Goal: Use online tool/utility: Utilize a website feature to perform a specific function

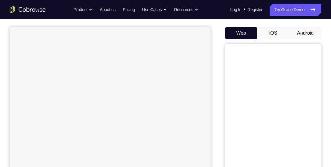
scroll to position [51, 0]
click at [309, 33] on button "Android" at bounding box center [305, 33] width 32 height 12
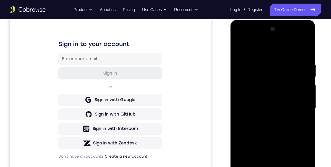
scroll to position [122, 0]
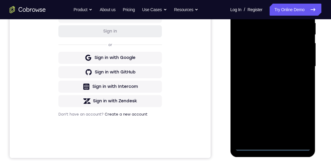
click at [273, 146] on div at bounding box center [272, 66] width 76 height 168
click at [301, 123] on div at bounding box center [272, 66] width 76 height 168
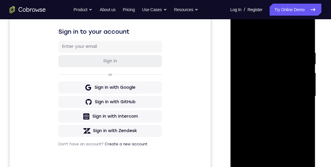
click at [280, 40] on div at bounding box center [272, 96] width 76 height 168
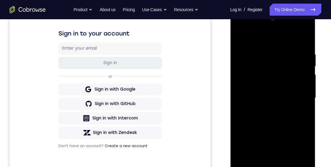
click at [302, 101] on div at bounding box center [272, 98] width 76 height 168
click at [270, 110] on div at bounding box center [272, 98] width 76 height 168
click at [273, 86] on div at bounding box center [272, 98] width 76 height 168
click at [270, 86] on div at bounding box center [272, 98] width 76 height 168
click at [296, 100] on div at bounding box center [272, 98] width 76 height 168
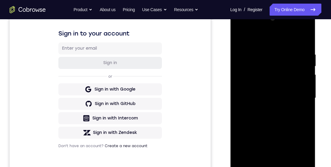
click at [296, 120] on div at bounding box center [272, 98] width 76 height 168
click at [282, 113] on div at bounding box center [272, 98] width 76 height 168
click at [296, 124] on div at bounding box center [272, 98] width 76 height 168
click at [304, 110] on div at bounding box center [272, 98] width 76 height 168
click at [307, 108] on div at bounding box center [272, 98] width 76 height 168
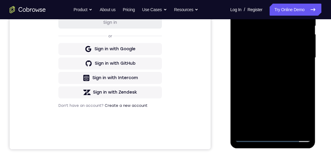
scroll to position [115, 0]
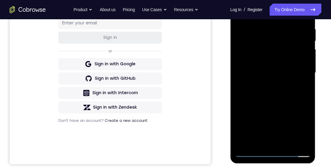
click at [286, 149] on div at bounding box center [272, 73] width 76 height 168
click at [289, 142] on div at bounding box center [272, 73] width 76 height 168
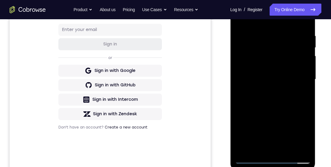
scroll to position [83, 0]
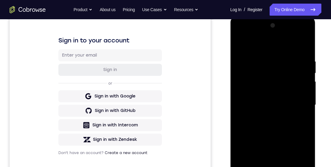
click at [281, 139] on div at bounding box center [272, 105] width 76 height 168
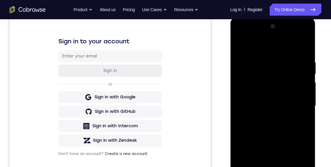
click at [270, 66] on div at bounding box center [272, 106] width 76 height 168
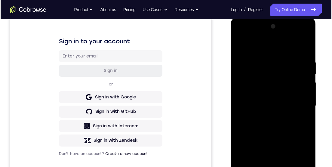
scroll to position [120, 0]
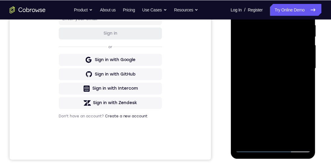
click at [306, 127] on div at bounding box center [273, 69] width 76 height 168
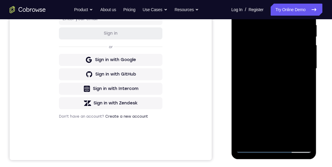
click at [303, 79] on div at bounding box center [274, 68] width 76 height 168
click at [303, 81] on div at bounding box center [274, 68] width 76 height 168
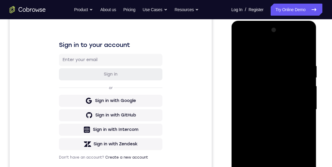
click at [242, 45] on div at bounding box center [274, 109] width 76 height 168
click at [244, 47] on div at bounding box center [274, 109] width 76 height 168
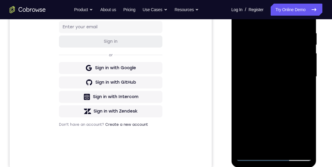
click at [307, 20] on div at bounding box center [274, 76] width 76 height 168
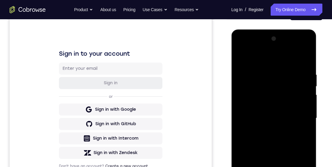
click at [307, 60] on div at bounding box center [274, 118] width 76 height 168
click at [279, 90] on div at bounding box center [274, 118] width 76 height 168
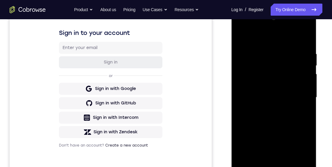
click at [288, 71] on div at bounding box center [274, 97] width 76 height 168
click at [282, 73] on div at bounding box center [274, 97] width 76 height 168
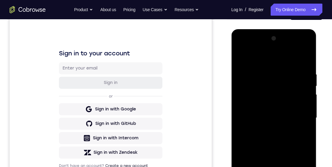
scroll to position [69, 0]
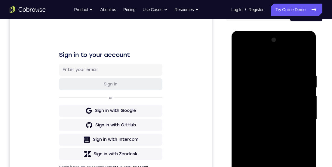
click at [244, 60] on div at bounding box center [274, 119] width 76 height 168
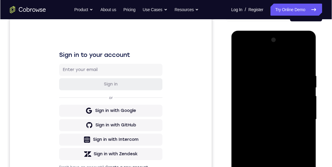
click at [269, 74] on div at bounding box center [274, 119] width 76 height 168
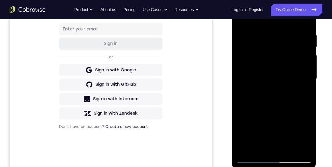
scroll to position [79, 0]
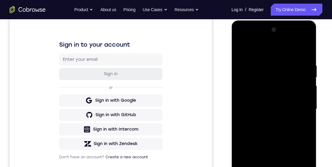
click at [309, 52] on div at bounding box center [274, 109] width 76 height 168
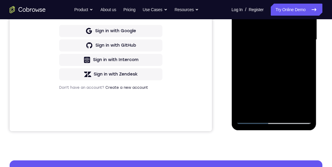
scroll to position [168, 0]
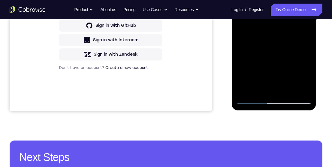
click at [259, 93] on div at bounding box center [274, 20] width 76 height 168
click at [293, 92] on div at bounding box center [274, 20] width 76 height 168
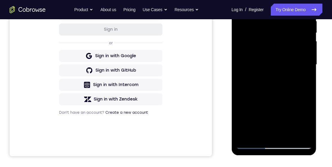
scroll to position [123, 0]
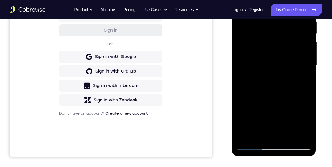
click at [279, 125] on div at bounding box center [274, 65] width 76 height 168
click at [305, 81] on div at bounding box center [274, 65] width 76 height 168
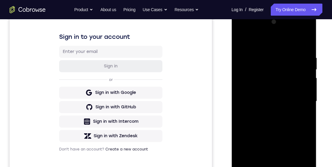
click at [245, 43] on div at bounding box center [274, 101] width 76 height 168
click at [275, 108] on div at bounding box center [274, 101] width 76 height 168
click at [304, 120] on div at bounding box center [274, 101] width 76 height 168
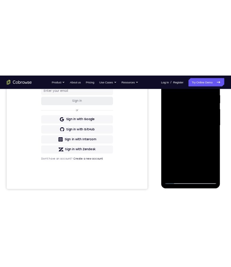
scroll to position [131, 0]
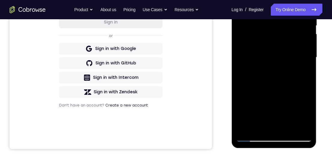
click at [305, 126] on div at bounding box center [274, 57] width 76 height 168
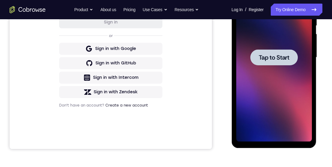
click at [273, 21] on div at bounding box center [274, 57] width 76 height 168
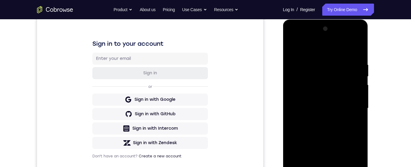
scroll to position [124, 0]
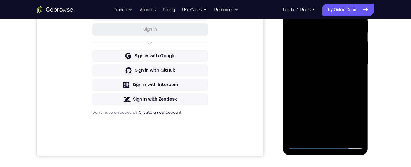
click at [330, 146] on div at bounding box center [325, 64] width 76 height 168
click at [330, 121] on div at bounding box center [325, 64] width 76 height 168
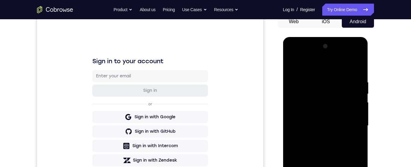
click at [330, 69] on div at bounding box center [325, 125] width 76 height 168
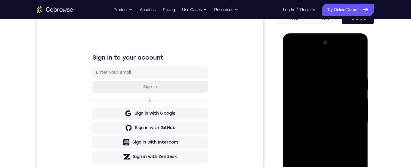
click at [330, 123] on div at bounding box center [325, 122] width 76 height 168
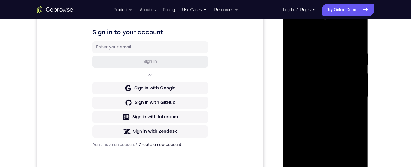
click at [322, 108] on div at bounding box center [325, 97] width 76 height 168
click at [330, 91] on div at bounding box center [325, 97] width 76 height 168
click at [316, 84] on div at bounding box center [325, 97] width 76 height 168
click at [330, 152] on div at bounding box center [325, 97] width 76 height 168
click at [314, 72] on div at bounding box center [325, 97] width 76 height 168
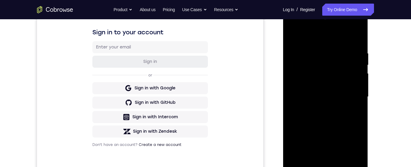
click at [330, 86] on div at bounding box center [325, 97] width 76 height 168
click at [330, 100] on div at bounding box center [325, 97] width 76 height 168
click at [330, 118] on div at bounding box center [325, 97] width 76 height 168
click at [330, 126] on div at bounding box center [325, 97] width 76 height 168
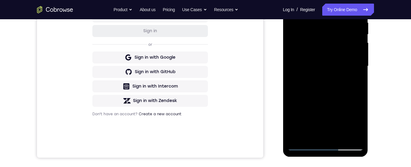
scroll to position [105, 0]
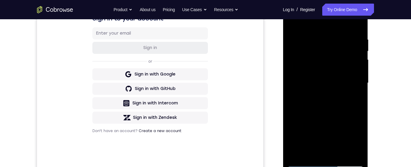
click at [317, 37] on div at bounding box center [325, 83] width 76 height 168
click at [330, 155] on div at bounding box center [325, 83] width 76 height 168
click at [330, 25] on div at bounding box center [325, 83] width 76 height 168
click at [330, 28] on div at bounding box center [325, 83] width 76 height 168
click at [330, 25] on div at bounding box center [324, 83] width 85 height 179
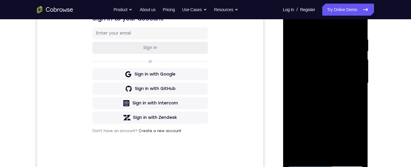
click at [330, 26] on div at bounding box center [325, 83] width 76 height 168
click at [330, 27] on div at bounding box center [325, 83] width 76 height 168
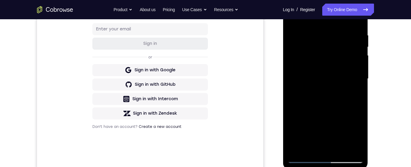
click at [330, 20] on div at bounding box center [325, 79] width 76 height 168
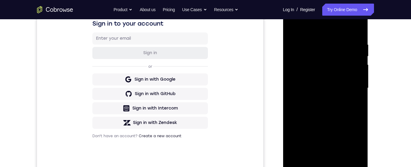
click at [330, 157] on div at bounding box center [325, 88] width 76 height 168
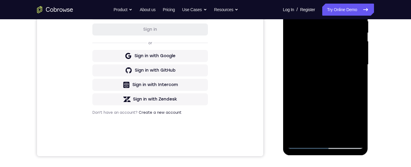
click at [330, 138] on div at bounding box center [325, 64] width 76 height 168
click at [330, 99] on div at bounding box center [325, 64] width 76 height 168
click at [330, 48] on div at bounding box center [325, 64] width 76 height 168
click at [330, 82] on div at bounding box center [325, 64] width 76 height 168
click at [330, 80] on div at bounding box center [325, 64] width 76 height 168
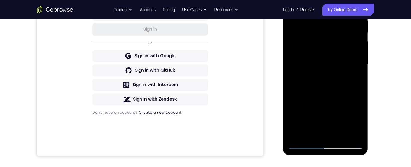
click at [304, 52] on div at bounding box center [325, 64] width 76 height 168
click at [316, 106] on div at bounding box center [325, 64] width 76 height 168
click at [330, 124] on div at bounding box center [325, 64] width 76 height 168
click at [330, 81] on div at bounding box center [325, 64] width 76 height 168
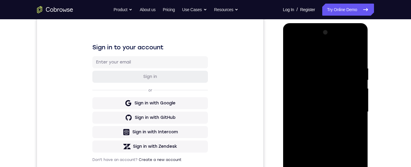
click at [296, 52] on div at bounding box center [325, 112] width 76 height 168
click at [297, 49] on div at bounding box center [325, 112] width 76 height 168
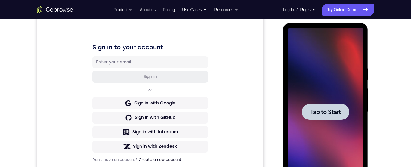
click at [330, 87] on div at bounding box center [325, 112] width 76 height 168
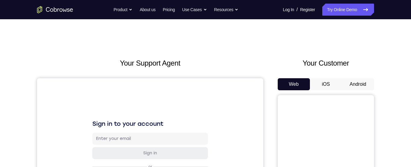
click at [361, 85] on button "Android" at bounding box center [357, 84] width 32 height 12
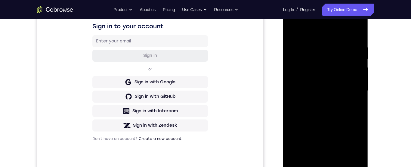
scroll to position [134, 0]
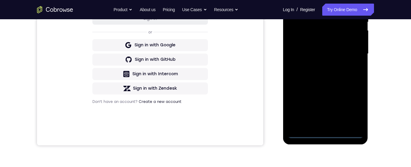
click at [329, 134] on div at bounding box center [325, 54] width 76 height 168
click at [329, 137] on div at bounding box center [325, 54] width 76 height 168
click at [352, 108] on div at bounding box center [325, 54] width 76 height 168
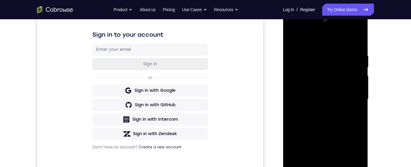
scroll to position [76, 0]
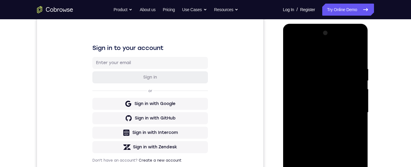
click at [341, 56] on div at bounding box center [325, 112] width 76 height 168
click at [355, 114] on div at bounding box center [325, 112] width 76 height 168
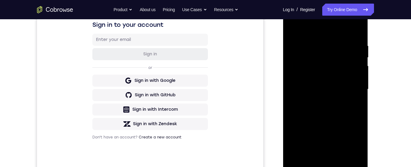
click at [322, 158] on div at bounding box center [325, 89] width 76 height 168
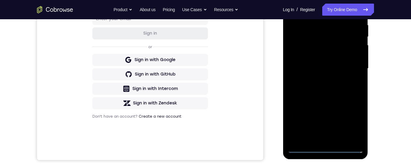
scroll to position [120, 0]
click at [343, 63] on div at bounding box center [325, 68] width 76 height 168
click at [334, 60] on div at bounding box center [325, 68] width 76 height 168
click at [351, 69] on div at bounding box center [325, 68] width 76 height 168
click at [358, 54] on div at bounding box center [325, 68] width 76 height 168
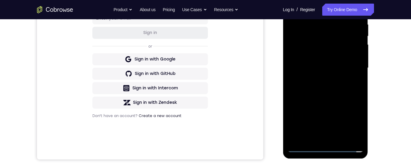
click at [358, 76] on div at bounding box center [325, 68] width 76 height 168
click at [354, 67] on div at bounding box center [325, 68] width 76 height 168
click at [352, 92] on div at bounding box center [325, 68] width 76 height 168
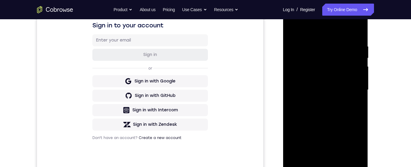
click at [317, 42] on div at bounding box center [325, 90] width 76 height 168
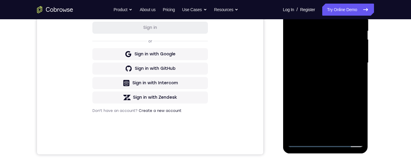
click at [350, 130] on div at bounding box center [325, 63] width 76 height 168
click at [355, 115] on div at bounding box center [325, 63] width 76 height 168
click at [346, 133] on div at bounding box center [325, 63] width 76 height 168
click at [355, 114] on div at bounding box center [325, 63] width 76 height 168
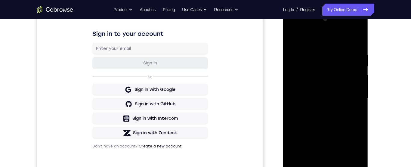
scroll to position [126, 0]
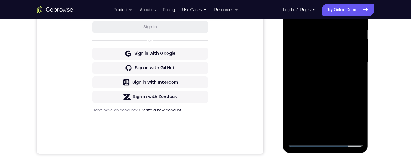
click at [358, 137] on div at bounding box center [325, 62] width 76 height 168
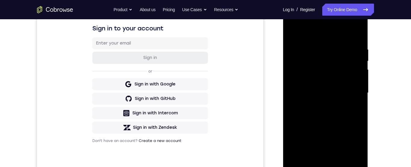
scroll to position [81, 0]
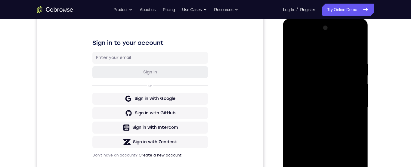
click at [356, 45] on div at bounding box center [325, 107] width 76 height 168
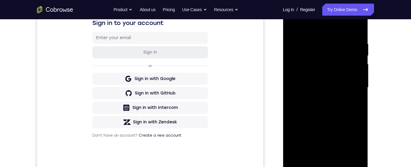
scroll to position [115, 0]
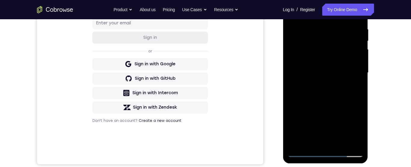
click at [359, 13] on div at bounding box center [325, 73] width 76 height 168
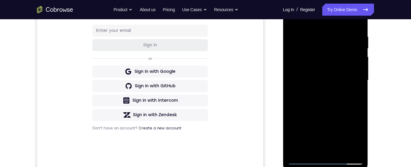
scroll to position [91, 0]
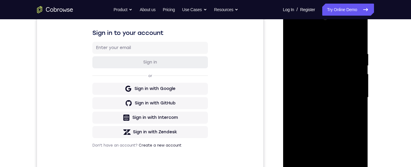
click at [359, 43] on div at bounding box center [325, 97] width 76 height 168
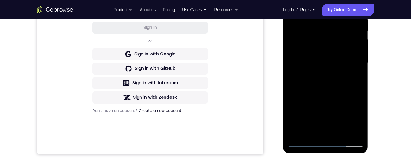
scroll to position [100, 0]
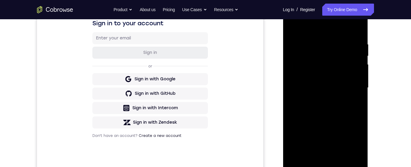
click at [357, 35] on div at bounding box center [325, 88] width 76 height 168
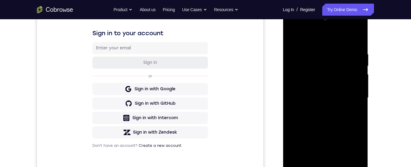
click at [341, 166] on div at bounding box center [325, 98] width 76 height 168
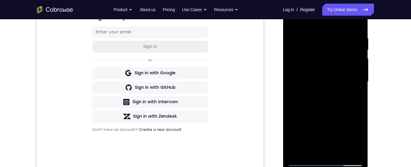
scroll to position [101, 0]
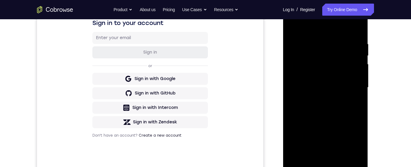
click at [347, 120] on div at bounding box center [325, 87] width 76 height 168
click at [347, 72] on div at bounding box center [325, 87] width 76 height 168
click at [355, 100] on div at bounding box center [325, 87] width 76 height 168
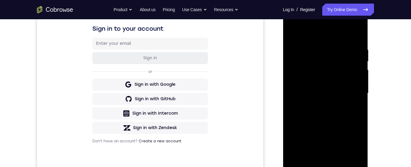
click at [296, 33] on div at bounding box center [325, 93] width 76 height 168
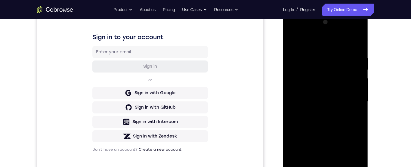
click at [297, 40] on div at bounding box center [325, 101] width 76 height 168
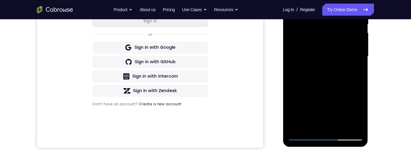
scroll to position [133, 0]
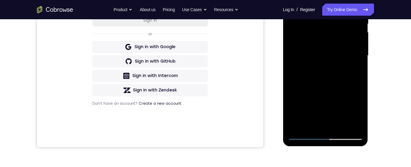
click at [326, 80] on div at bounding box center [325, 55] width 76 height 168
click at [299, 130] on div at bounding box center [325, 55] width 76 height 168
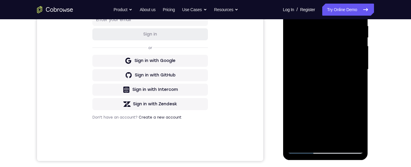
scroll to position [154, 0]
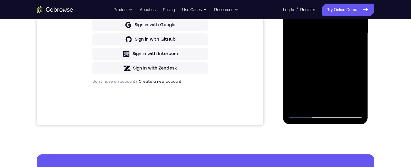
click at [340, 104] on div at bounding box center [325, 34] width 76 height 168
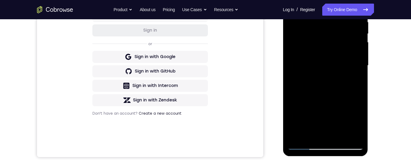
scroll to position [123, 0]
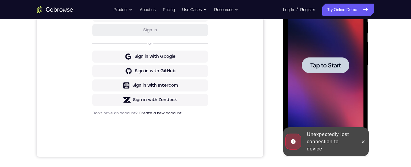
click at [353, 121] on div at bounding box center [325, 65] width 76 height 168
click at [353, 120] on div at bounding box center [325, 65] width 76 height 168
click at [355, 115] on div at bounding box center [325, 65] width 76 height 168
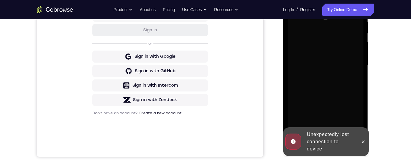
click at [354, 111] on div at bounding box center [325, 65] width 76 height 168
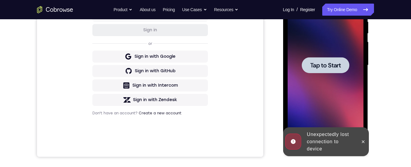
click at [355, 112] on div at bounding box center [325, 65] width 76 height 168
click at [353, 115] on div at bounding box center [325, 65] width 76 height 168
click at [356, 116] on div at bounding box center [325, 65] width 76 height 168
click at [362, 137] on button at bounding box center [363, 142] width 10 height 10
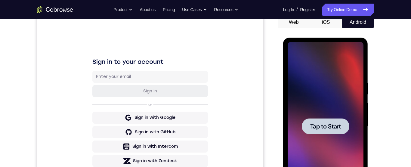
click at [340, 92] on div at bounding box center [325, 126] width 76 height 168
click at [345, 87] on div at bounding box center [325, 126] width 76 height 168
click at [343, 90] on div at bounding box center [325, 126] width 76 height 168
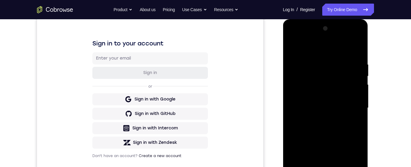
scroll to position [139, 0]
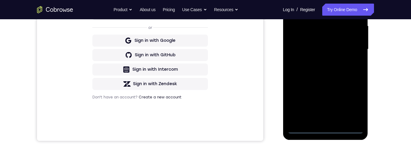
click at [328, 132] on div at bounding box center [325, 49] width 76 height 168
click at [356, 101] on div at bounding box center [325, 49] width 76 height 168
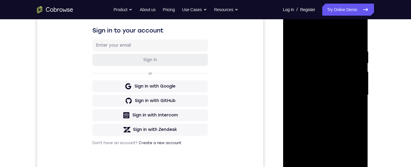
click at [341, 33] on div at bounding box center [325, 95] width 76 height 168
click at [355, 94] on div at bounding box center [325, 95] width 76 height 168
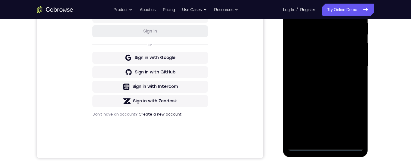
scroll to position [140, 0]
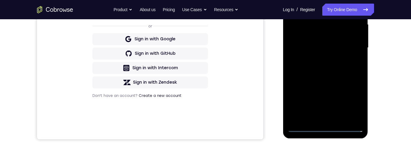
click at [321, 121] on div at bounding box center [325, 48] width 76 height 168
click at [350, 43] on div at bounding box center [325, 48] width 76 height 168
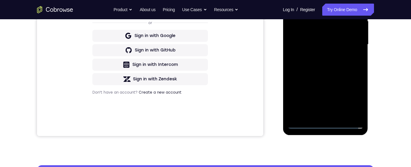
click at [320, 31] on div at bounding box center [325, 44] width 76 height 168
click at [155, 140] on div "Your Support Agent Your Customer Web iOS Android Next Steps We’d be happy to gi…" at bounding box center [205, 74] width 385 height 396
click at [354, 44] on div at bounding box center [325, 44] width 76 height 168
click at [347, 62] on div at bounding box center [325, 44] width 76 height 168
click at [340, 50] on div at bounding box center [325, 44] width 76 height 168
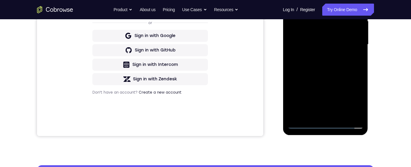
click at [356, 33] on div at bounding box center [325, 44] width 76 height 168
click at [348, 46] on div at bounding box center [325, 44] width 76 height 168
click at [353, 64] on div at bounding box center [325, 44] width 76 height 168
click at [348, 62] on div at bounding box center [325, 44] width 76 height 168
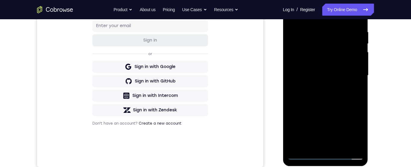
click at [337, 90] on div at bounding box center [325, 75] width 76 height 168
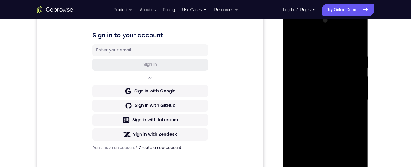
click at [357, 52] on div at bounding box center [325, 100] width 76 height 168
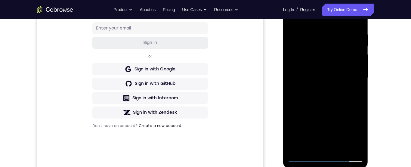
click at [353, 147] on div at bounding box center [325, 78] width 76 height 168
click at [353, 145] on div at bounding box center [325, 78] width 76 height 168
click at [354, 36] on div at bounding box center [325, 78] width 76 height 168
click at [358, 31] on div at bounding box center [325, 78] width 76 height 168
click at [333, 50] on div at bounding box center [325, 78] width 76 height 168
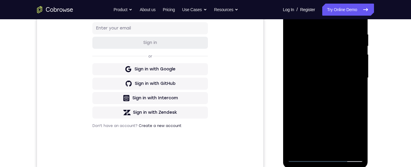
scroll to position [92, 0]
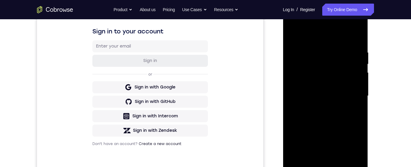
click at [327, 63] on div at bounding box center [325, 96] width 76 height 168
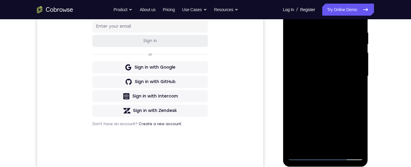
scroll to position [130, 0]
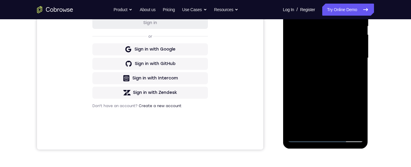
click at [349, 83] on div at bounding box center [325, 58] width 76 height 168
click at [350, 84] on div at bounding box center [325, 58] width 76 height 168
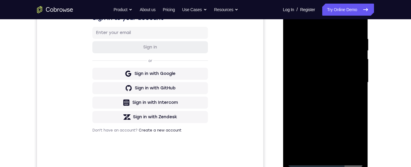
click at [357, 32] on div at bounding box center [325, 82] width 76 height 168
click at [356, 26] on div at bounding box center [325, 82] width 76 height 168
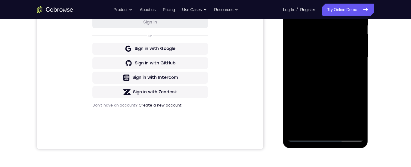
click at [342, 130] on div at bounding box center [325, 57] width 76 height 168
click at [343, 90] on div at bounding box center [325, 57] width 76 height 168
click at [342, 44] on div at bounding box center [325, 57] width 76 height 168
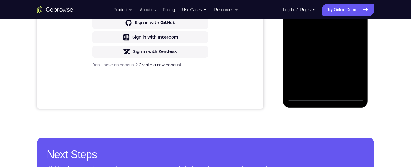
click at [360, 73] on div at bounding box center [325, 17] width 76 height 168
click at [361, 76] on div at bounding box center [325, 17] width 76 height 168
click at [360, 73] on div at bounding box center [325, 17] width 76 height 168
click at [355, 32] on div at bounding box center [325, 17] width 76 height 168
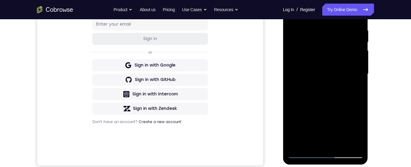
scroll to position [94, 0]
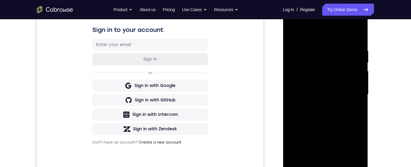
click at [298, 36] on div at bounding box center [325, 94] width 76 height 168
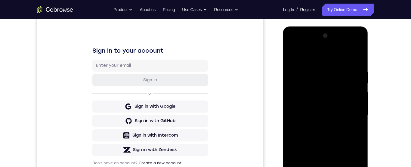
scroll to position [87, 0]
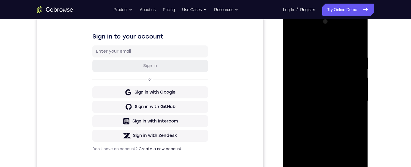
click at [296, 34] on div at bounding box center [325, 101] width 76 height 168
click at [299, 86] on div at bounding box center [325, 101] width 76 height 168
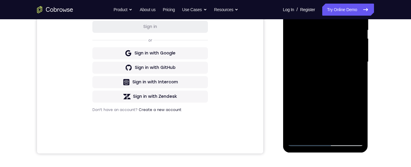
scroll to position [127, 0]
click at [358, 67] on div at bounding box center [325, 61] width 76 height 168
click at [359, 64] on div at bounding box center [325, 61] width 76 height 168
click at [362, 63] on div at bounding box center [325, 61] width 76 height 168
click at [360, 64] on div at bounding box center [325, 61] width 76 height 168
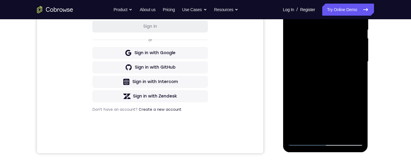
click at [360, 65] on div at bounding box center [325, 61] width 76 height 168
click at [359, 65] on div at bounding box center [325, 61] width 76 height 168
click at [359, 64] on div at bounding box center [325, 61] width 76 height 168
click at [361, 65] on div at bounding box center [325, 61] width 76 height 168
click at [359, 64] on div at bounding box center [325, 61] width 76 height 168
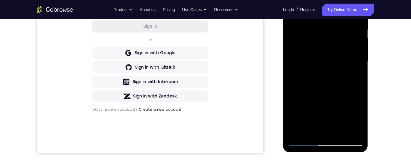
click at [343, 136] on div at bounding box center [325, 61] width 76 height 168
click at [345, 46] on div at bounding box center [325, 61] width 76 height 168
click at [306, 111] on div at bounding box center [325, 61] width 76 height 168
click at [316, 111] on div at bounding box center [325, 61] width 76 height 168
click at [358, 78] on div at bounding box center [325, 61] width 76 height 168
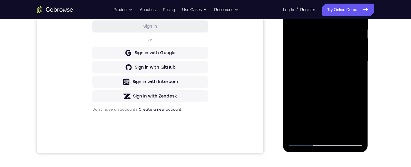
click at [318, 46] on div at bounding box center [325, 61] width 76 height 168
click at [334, 95] on div at bounding box center [325, 61] width 76 height 168
click at [319, 102] on div at bounding box center [325, 61] width 76 height 168
click at [316, 101] on div at bounding box center [325, 61] width 76 height 168
click at [333, 97] on div at bounding box center [325, 61] width 76 height 168
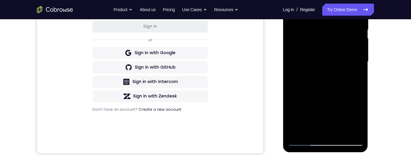
click at [329, 113] on div at bounding box center [325, 61] width 76 height 168
click at [331, 97] on div at bounding box center [325, 61] width 76 height 168
click at [357, 78] on div at bounding box center [325, 61] width 76 height 168
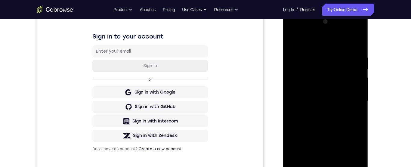
scroll to position [86, 0]
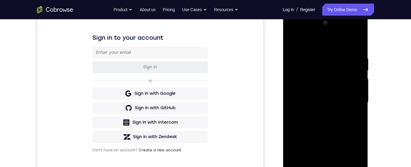
click at [295, 41] on div at bounding box center [325, 102] width 76 height 168
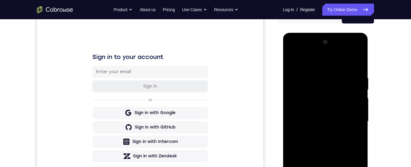
scroll to position [68, 0]
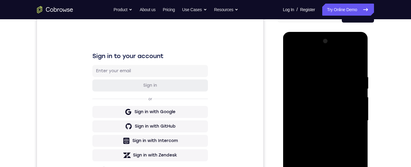
click at [297, 61] on div at bounding box center [325, 120] width 76 height 168
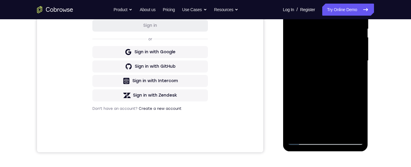
scroll to position [128, 0]
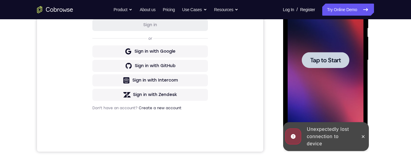
click at [362, 136] on icon at bounding box center [362, 136] width 3 height 3
click at [348, 118] on div at bounding box center [325, 60] width 76 height 168
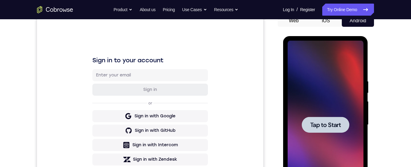
scroll to position [65, 0]
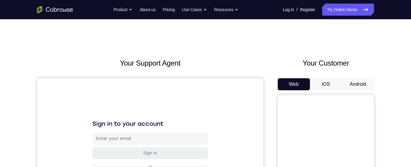
click at [357, 85] on button "Android" at bounding box center [357, 84] width 32 height 12
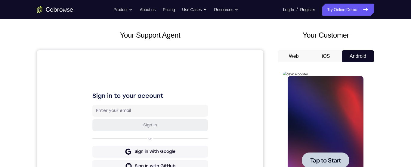
click at [329, 109] on div at bounding box center [325, 160] width 76 height 168
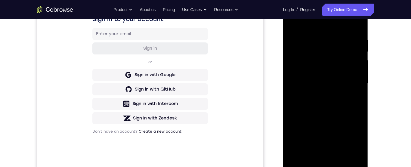
scroll to position [138, 0]
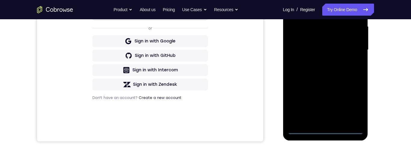
click at [327, 132] on div at bounding box center [325, 50] width 76 height 168
click at [354, 104] on div at bounding box center [325, 50] width 76 height 168
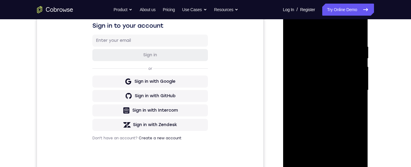
click at [338, 29] on div at bounding box center [325, 90] width 76 height 168
click at [352, 91] on div at bounding box center [325, 90] width 76 height 168
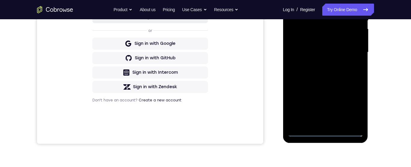
click at [321, 122] on div at bounding box center [325, 52] width 76 height 168
click at [344, 49] on div at bounding box center [325, 52] width 76 height 168
click at [323, 58] on div at bounding box center [325, 52] width 76 height 168
click at [313, 37] on div at bounding box center [325, 52] width 76 height 168
click at [347, 55] on div at bounding box center [325, 52] width 76 height 168
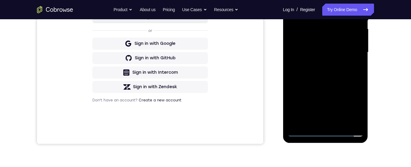
click at [352, 56] on div at bounding box center [325, 52] width 76 height 168
click at [352, 74] on div at bounding box center [325, 52] width 76 height 168
click at [347, 72] on div at bounding box center [325, 52] width 76 height 168
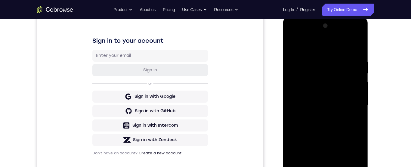
scroll to position [158, 0]
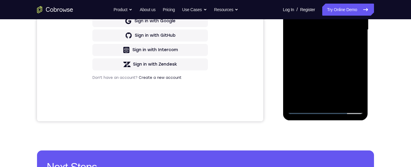
click at [343, 103] on div at bounding box center [325, 30] width 76 height 168
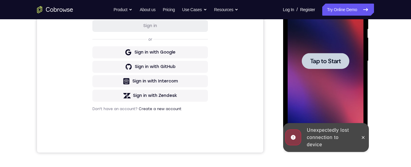
click at [360, 138] on icon at bounding box center [362, 137] width 5 height 5
click at [349, 117] on div at bounding box center [325, 61] width 76 height 168
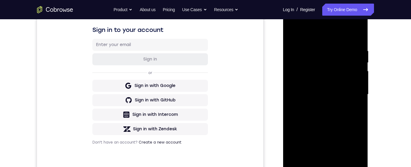
scroll to position [114, 0]
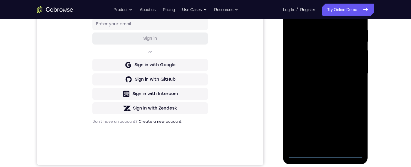
click at [328, 157] on div at bounding box center [325, 73] width 76 height 168
click at [353, 124] on div at bounding box center [325, 73] width 76 height 168
click at [353, 127] on div at bounding box center [325, 73] width 76 height 168
click at [354, 125] on div at bounding box center [325, 73] width 76 height 168
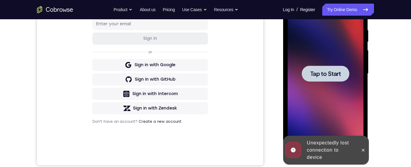
click at [364, 151] on icon at bounding box center [362, 150] width 5 height 5
click at [350, 124] on div at bounding box center [325, 73] width 76 height 168
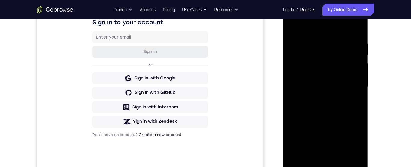
scroll to position [115, 0]
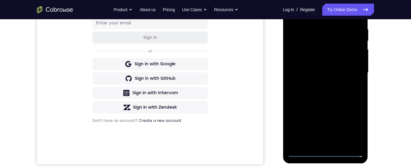
click at [323, 155] on div at bounding box center [325, 73] width 76 height 168
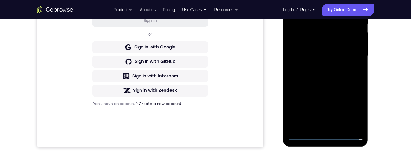
click at [327, 138] on div at bounding box center [325, 56] width 76 height 168
click at [351, 108] on div at bounding box center [325, 56] width 76 height 168
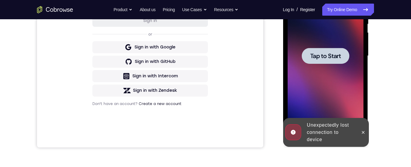
click at [340, 75] on div at bounding box center [325, 56] width 76 height 168
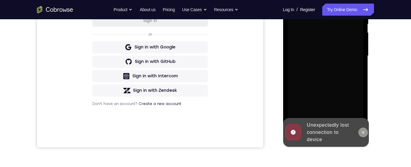
click at [364, 130] on icon at bounding box center [362, 132] width 5 height 5
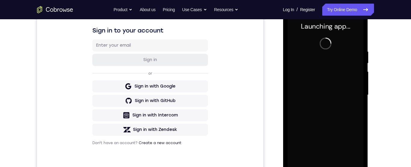
scroll to position [148, 0]
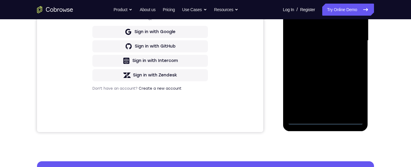
click at [325, 124] on div at bounding box center [325, 40] width 76 height 168
click at [354, 96] on div at bounding box center [325, 40] width 76 height 168
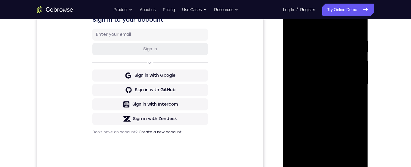
click at [331, 30] on div at bounding box center [325, 84] width 76 height 168
click at [328, 28] on div at bounding box center [325, 84] width 76 height 168
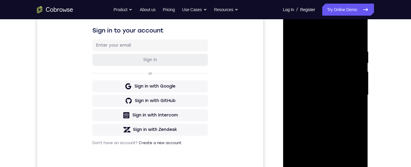
click at [325, 36] on div at bounding box center [325, 95] width 76 height 168
click at [352, 96] on div at bounding box center [325, 95] width 76 height 168
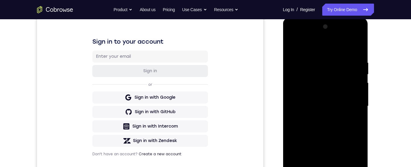
click at [352, 105] on div at bounding box center [325, 106] width 76 height 168
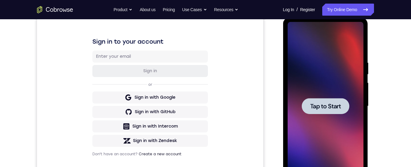
click at [338, 78] on div at bounding box center [325, 106] width 76 height 168
